Goal: Navigation & Orientation: Find specific page/section

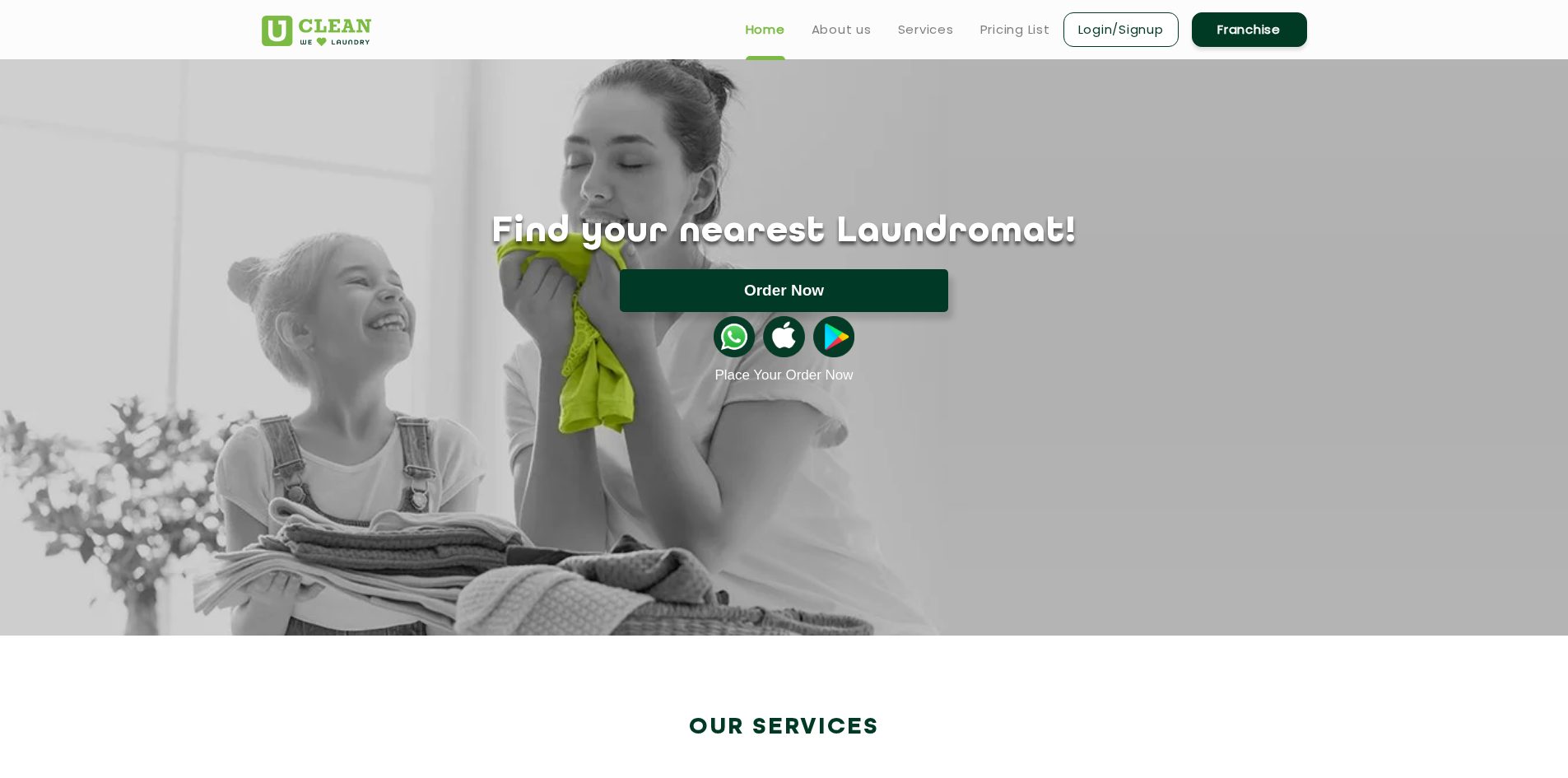
click at [715, 288] on button "Order Now" at bounding box center [784, 290] width 328 height 43
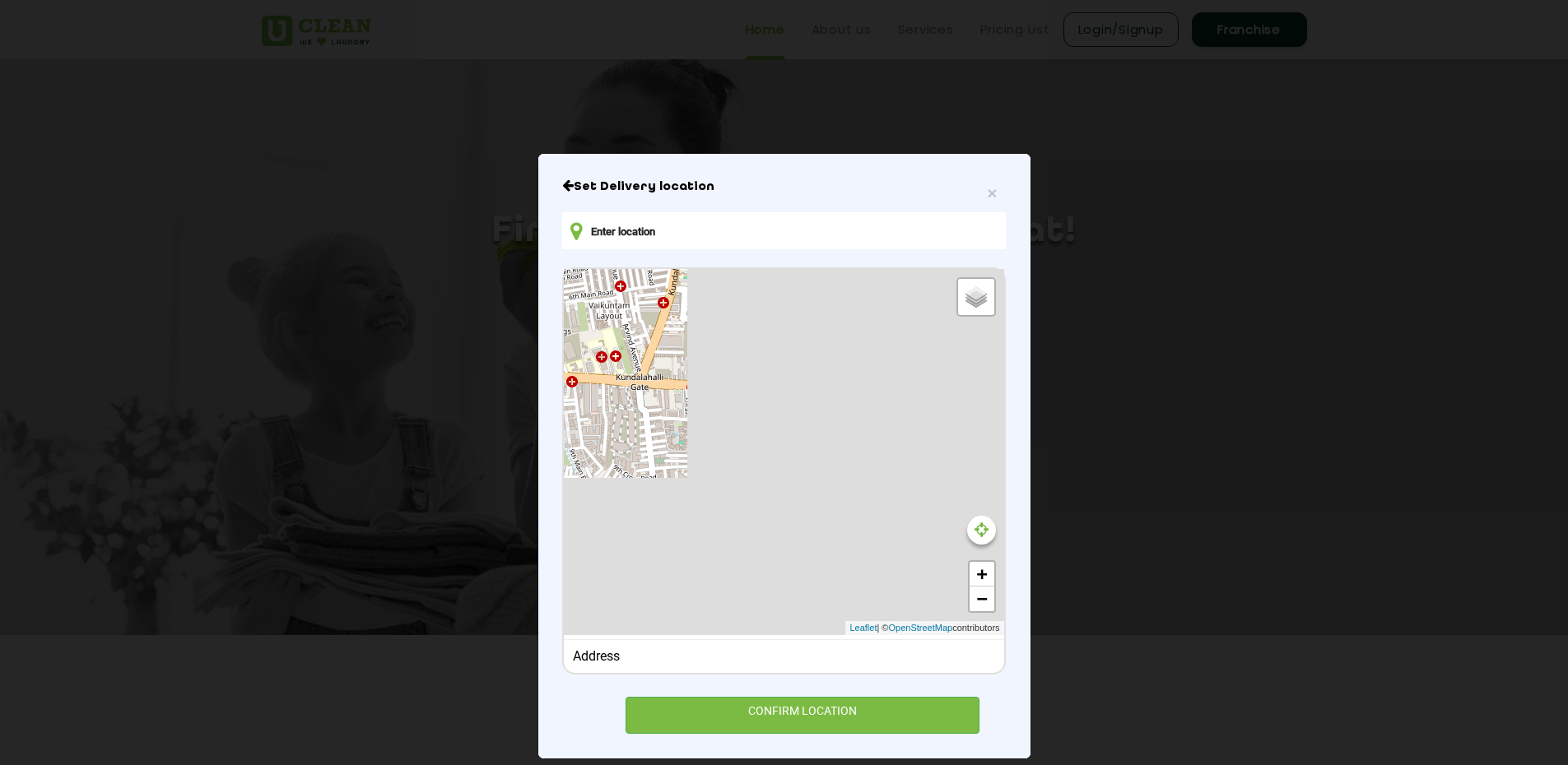
type input "[STREET_ADDRESS]"
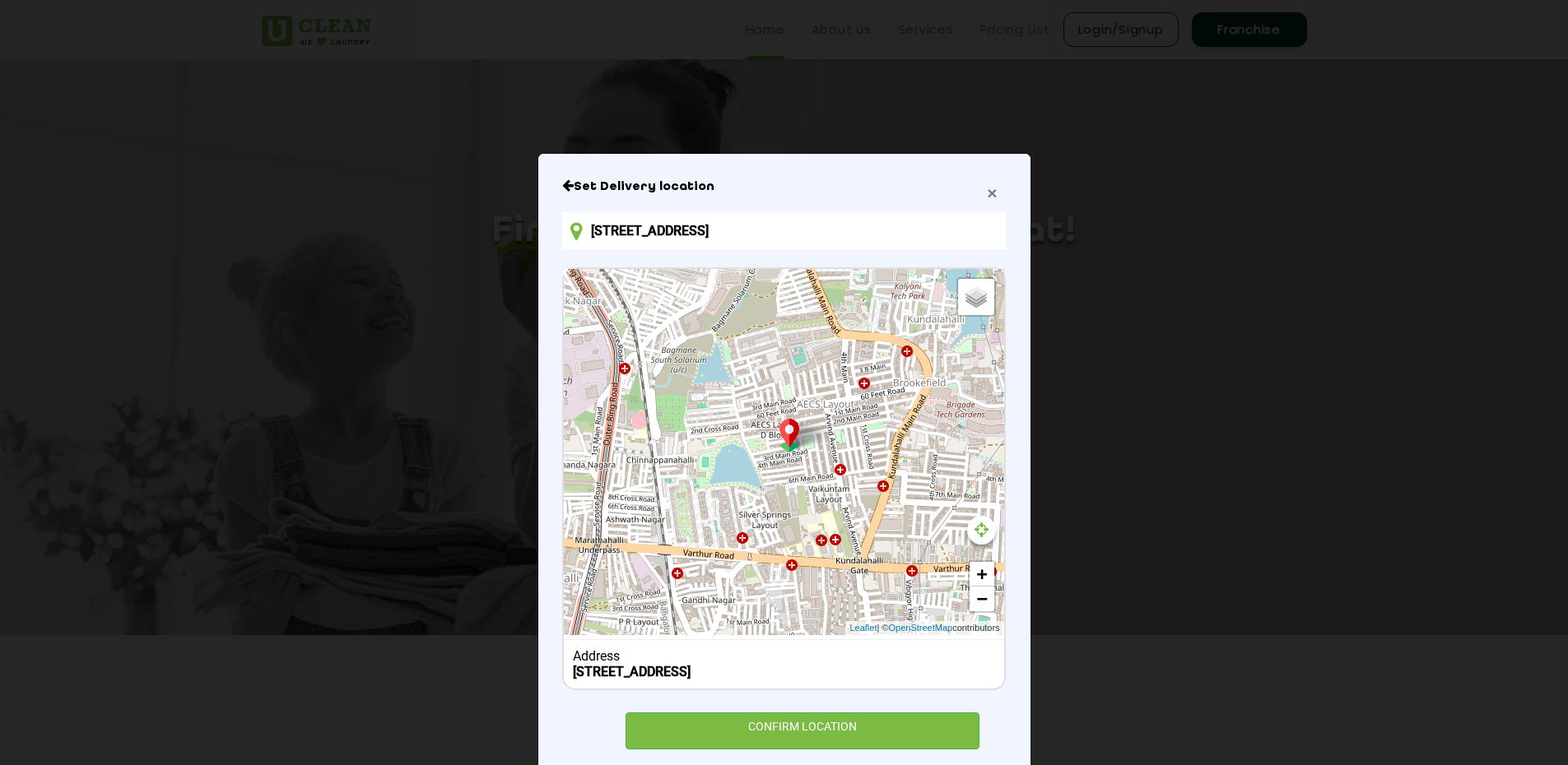
click at [987, 191] on span "×" at bounding box center [992, 193] width 10 height 19
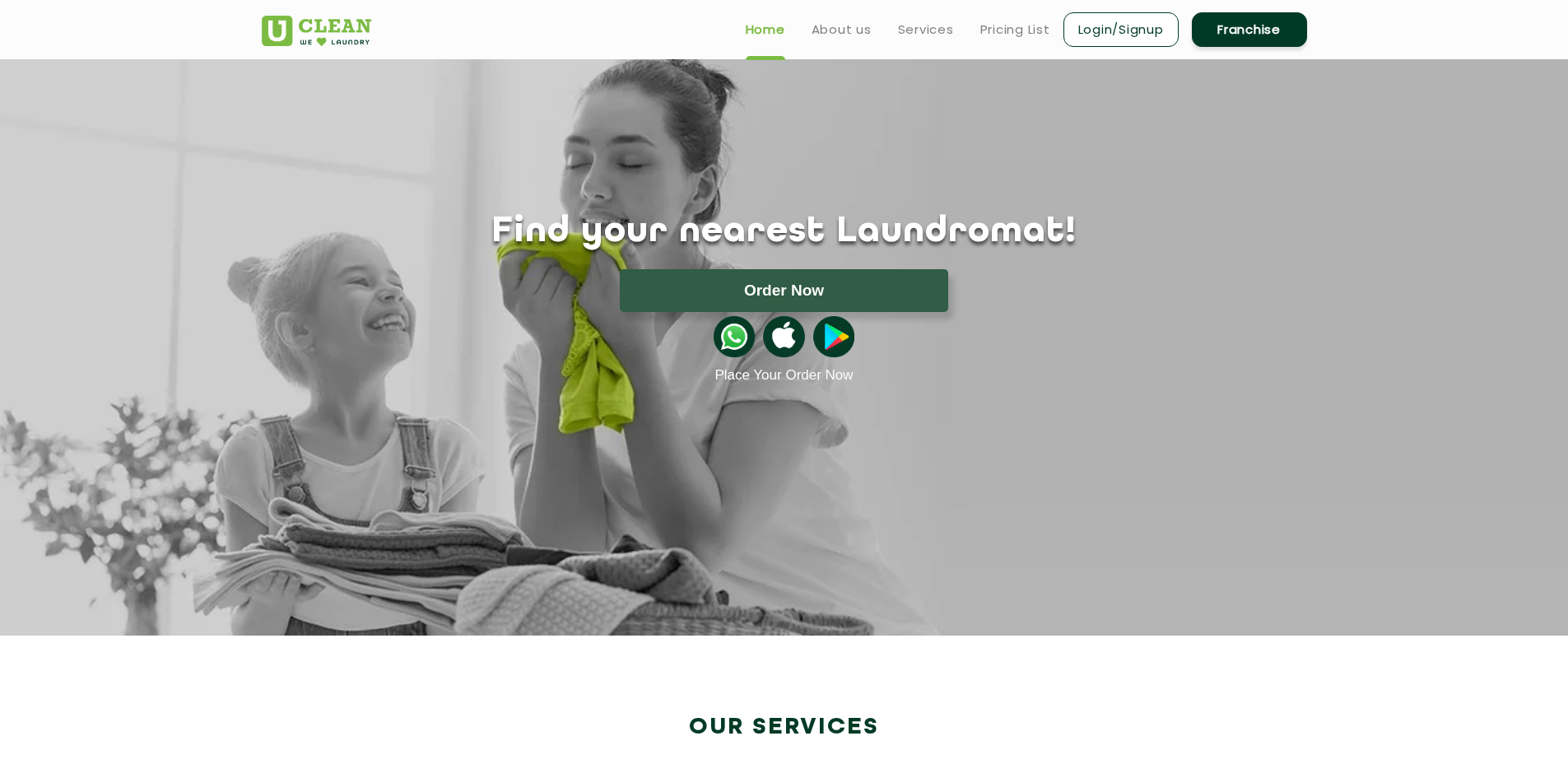
click at [1205, 16] on link "Franchise" at bounding box center [1249, 29] width 115 height 34
click at [1138, 27] on link "Login/Signup" at bounding box center [1120, 29] width 115 height 34
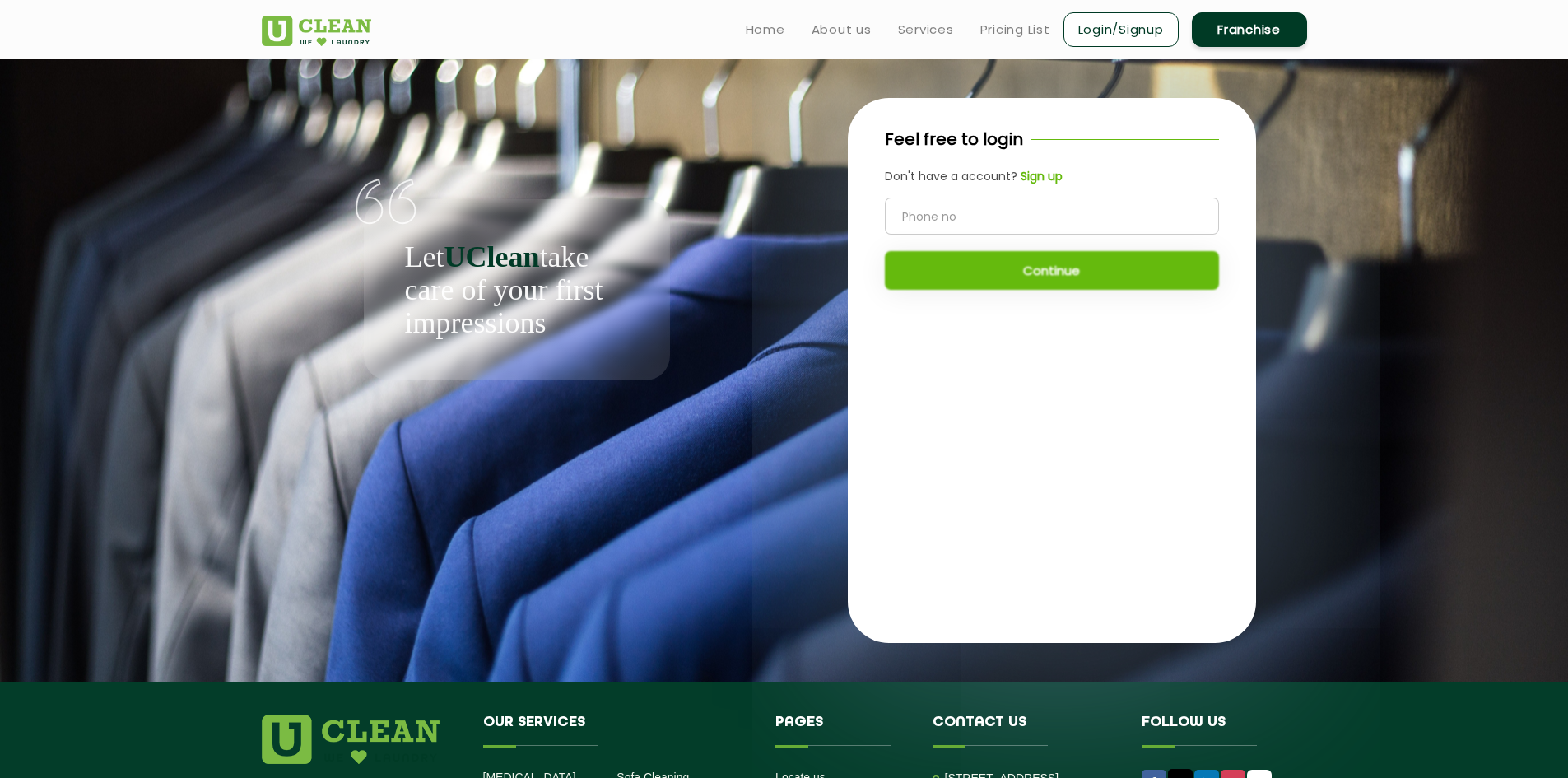
click at [956, 260] on div "Continue" at bounding box center [1052, 244] width 334 height 93
